Goal: Task Accomplishment & Management: Use online tool/utility

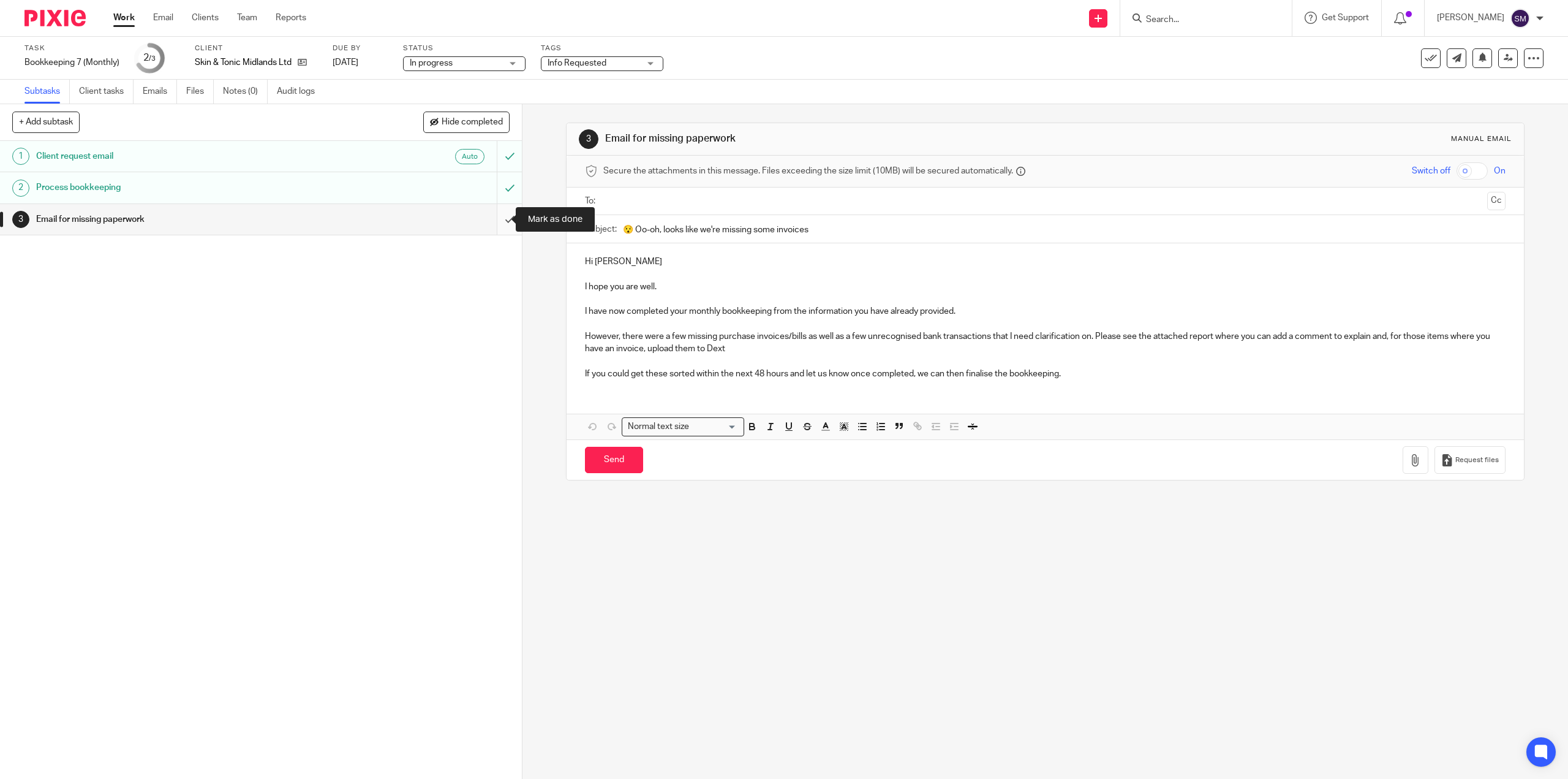
click at [499, 221] on input "submit" at bounding box center [260, 219] width 522 height 31
